Goal: Information Seeking & Learning: Find specific fact

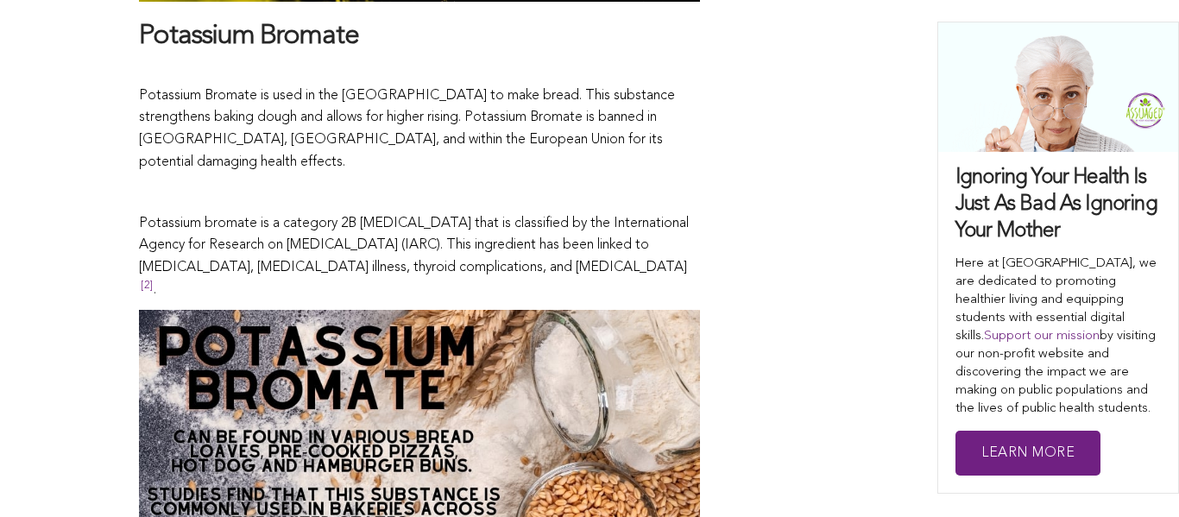
scroll to position [2841, 0]
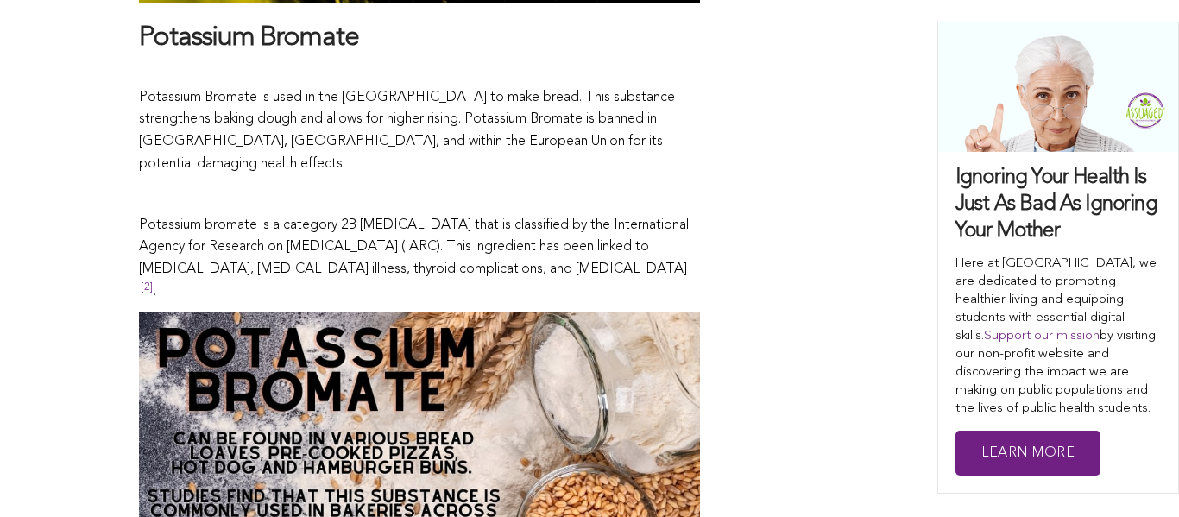
click at [383, 215] on p "Potassium bromate is a category 2B [MEDICAL_DATA] that is classified by the Int…" at bounding box center [419, 259] width 561 height 88
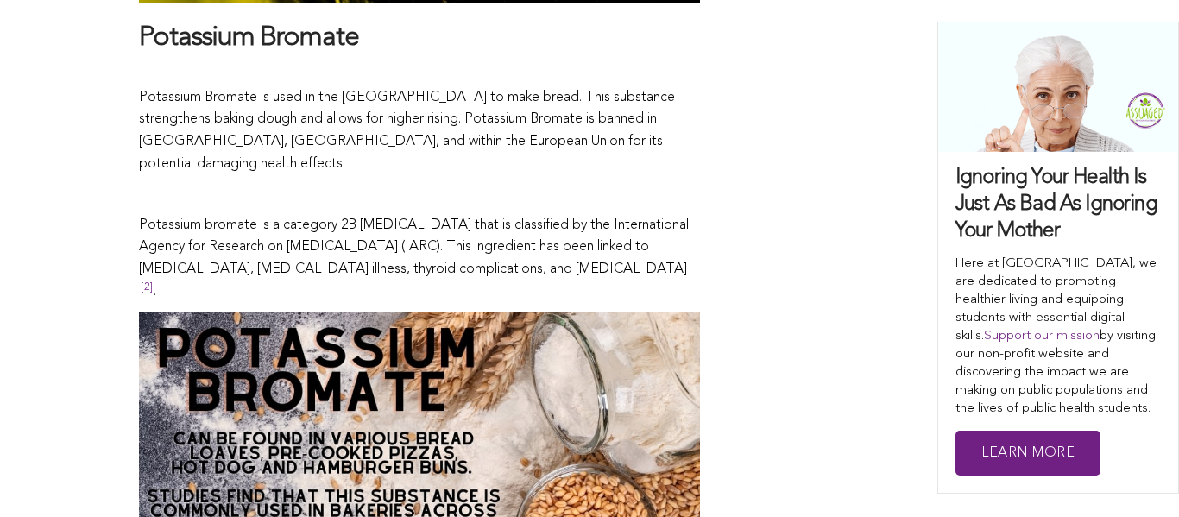
click at [368, 215] on p "Potassium bromate is a category 2B [MEDICAL_DATA] that is classified by the Int…" at bounding box center [419, 259] width 561 height 88
click at [369, 215] on p "Potassium bromate is a category 2B [MEDICAL_DATA] that is classified by the Int…" at bounding box center [419, 259] width 561 height 88
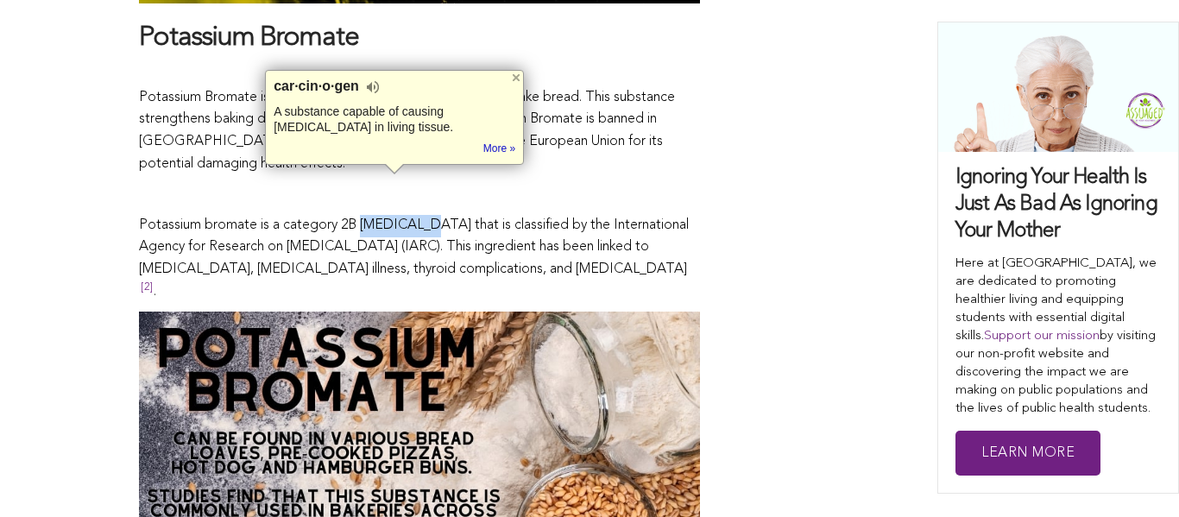
click at [342, 215] on p "Potassium bromate is a category 2B [MEDICAL_DATA] that is classified by the Int…" at bounding box center [419, 259] width 561 height 88
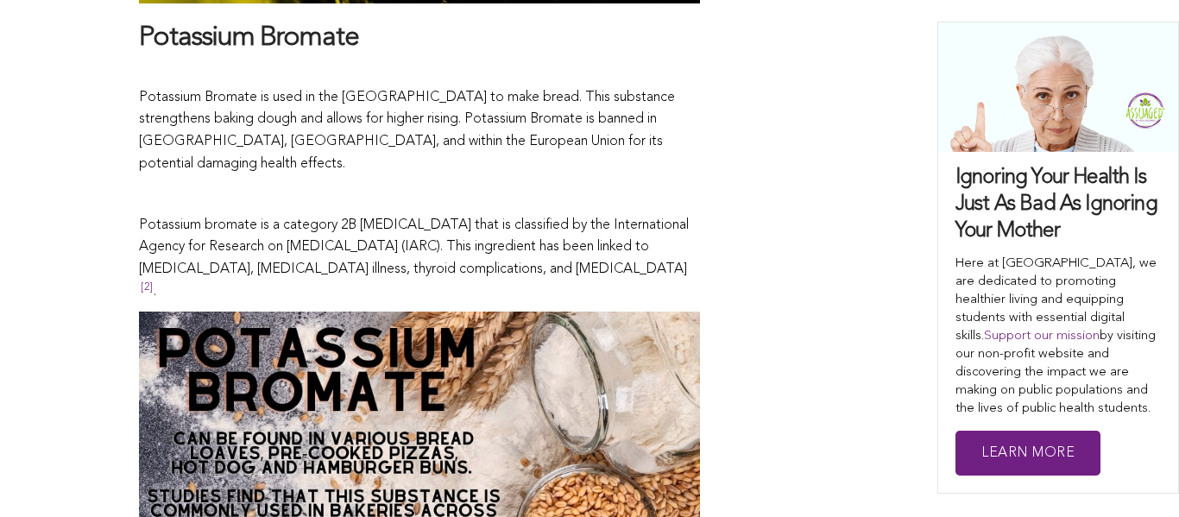
click at [342, 215] on p "Potassium bromate is a category 2B [MEDICAL_DATA] that is classified by the Int…" at bounding box center [419, 259] width 561 height 88
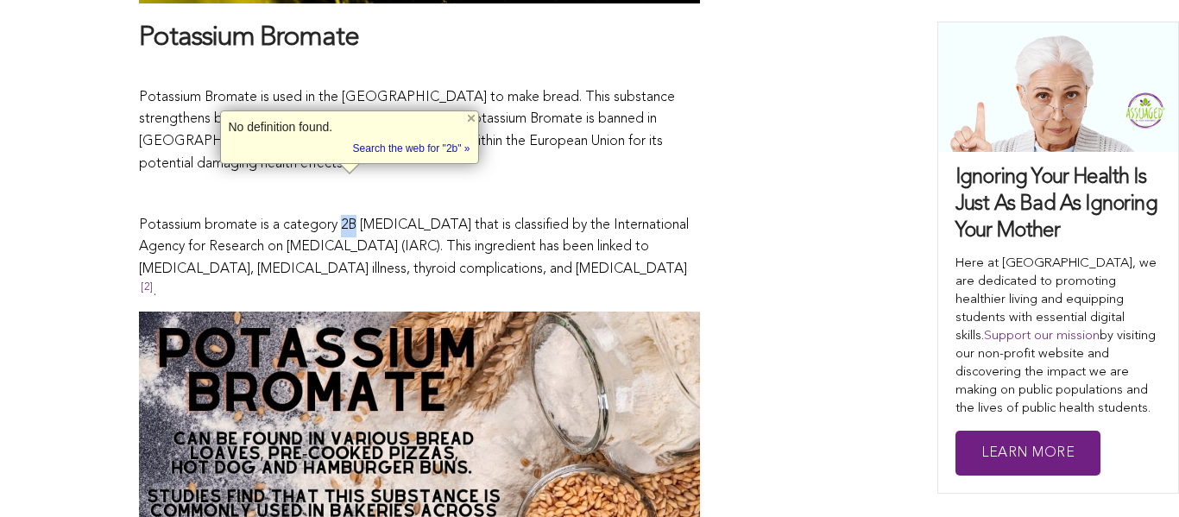
click at [403, 215] on p "Potassium bromate is a category 2B [MEDICAL_DATA] that is classified by the Int…" at bounding box center [419, 259] width 561 height 88
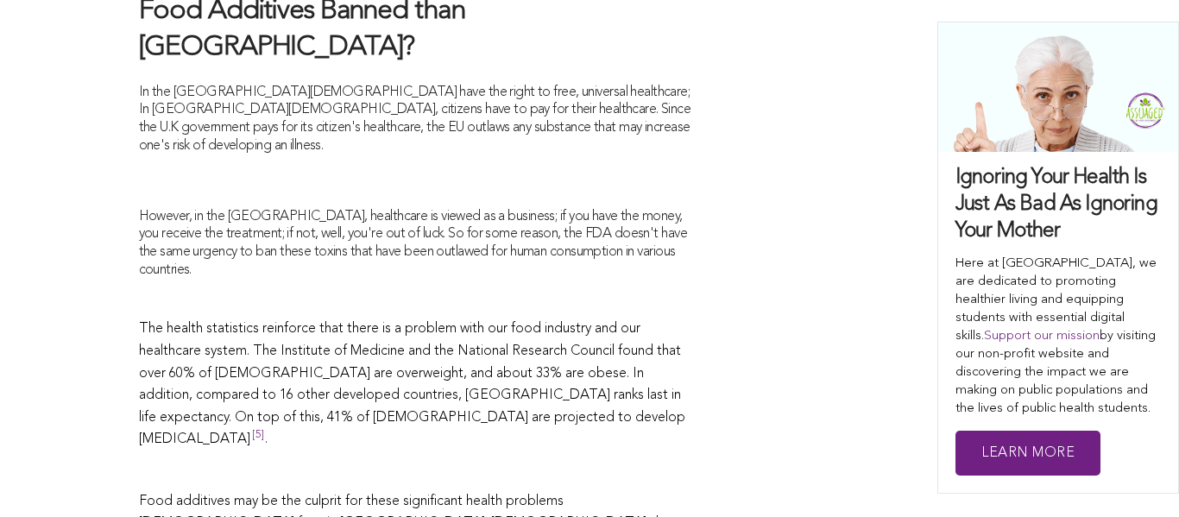
scroll to position [7121, 0]
